Goal: Information Seeking & Learning: Learn about a topic

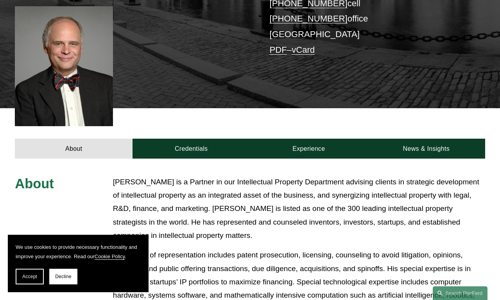
scroll to position [148, 0]
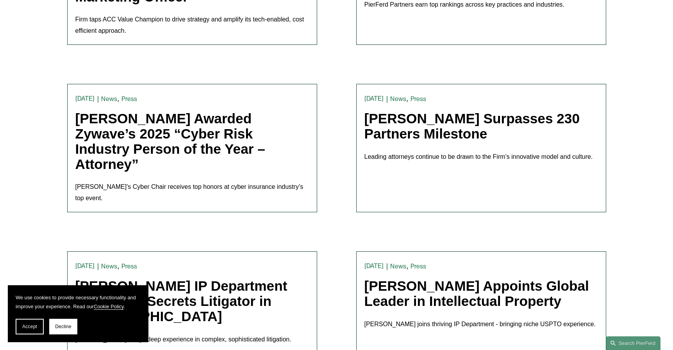
scroll to position [701, 0]
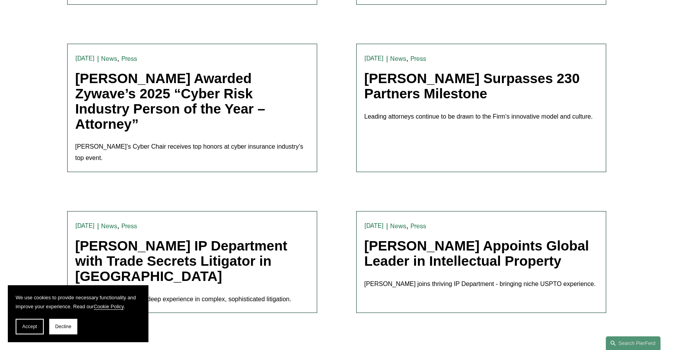
click at [186, 238] on link "[PERSON_NAME] IP Department with Trade Secrets Litigator in [GEOGRAPHIC_DATA]" at bounding box center [181, 260] width 212 height 45
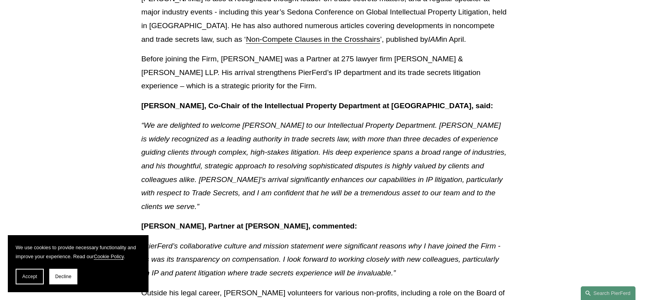
scroll to position [384, 0]
